Goal: Transaction & Acquisition: Purchase product/service

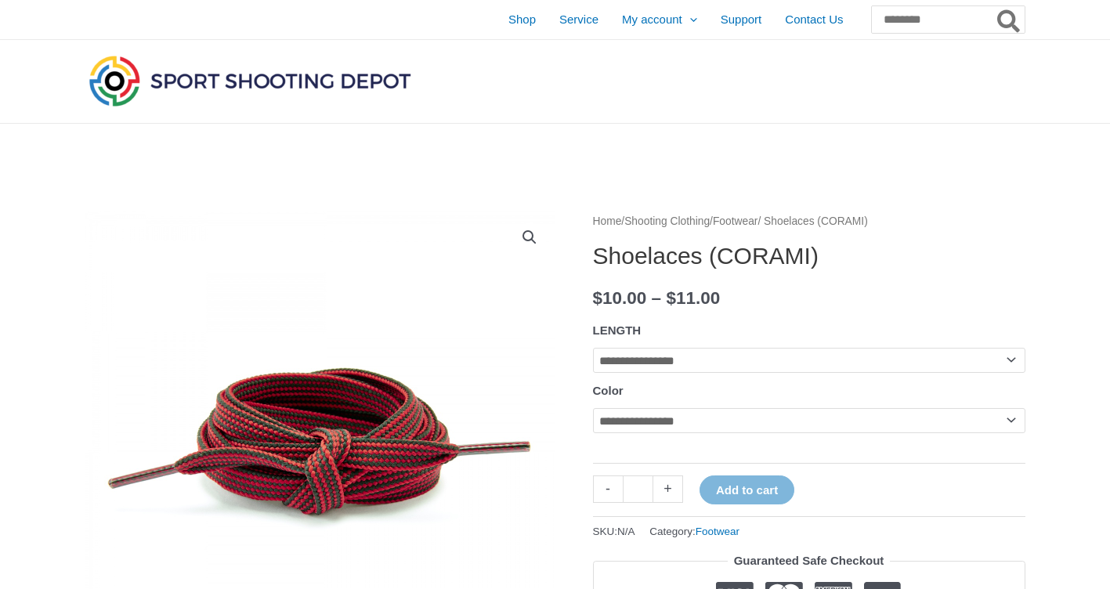
click at [877, 345] on tr "**********" at bounding box center [809, 346] width 432 height 55
click at [872, 353] on select "**********" at bounding box center [809, 360] width 432 height 25
click at [902, 289] on p "$ 10.00 – $ 11.00 Price range: $10.00 through $11.00" at bounding box center [809, 298] width 432 height 33
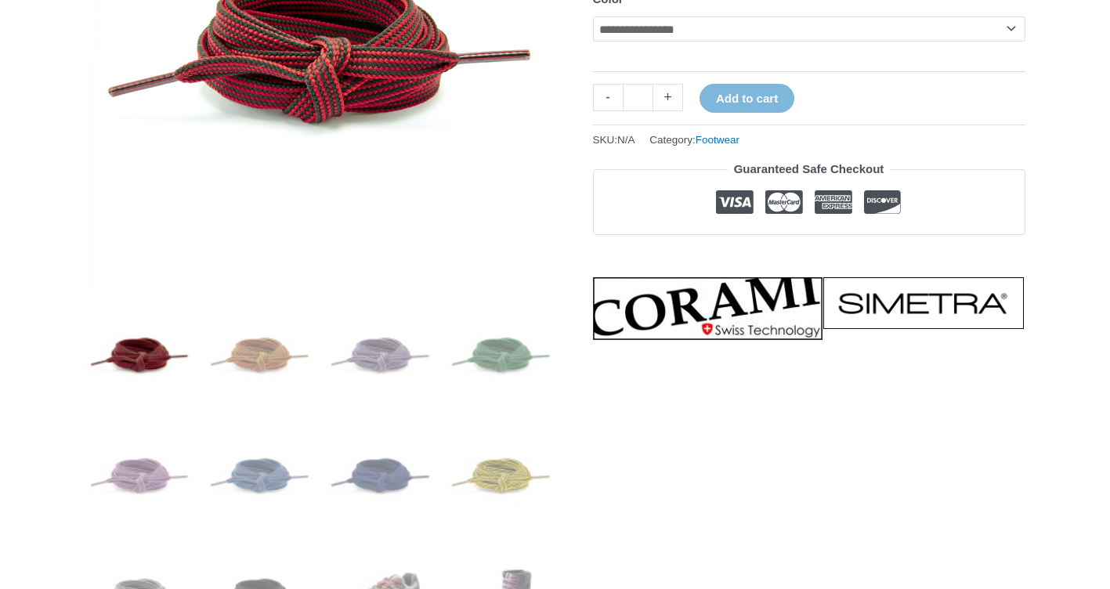
scroll to position [548, 0]
